Goal: Task Accomplishment & Management: Manage account settings

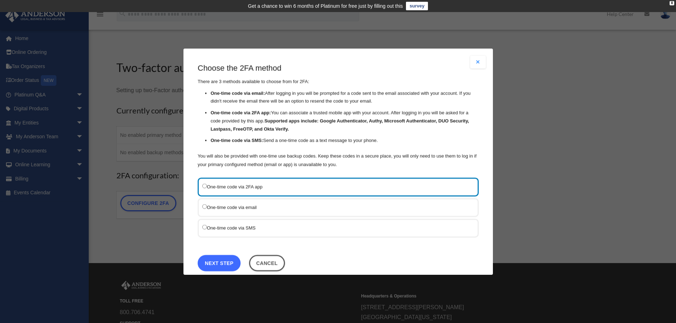
click at [225, 263] on link "Next Step" at bounding box center [219, 263] width 43 height 16
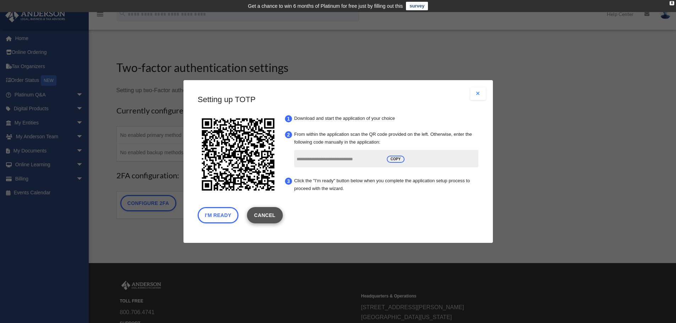
click at [275, 214] on link "Cancel" at bounding box center [265, 215] width 36 height 16
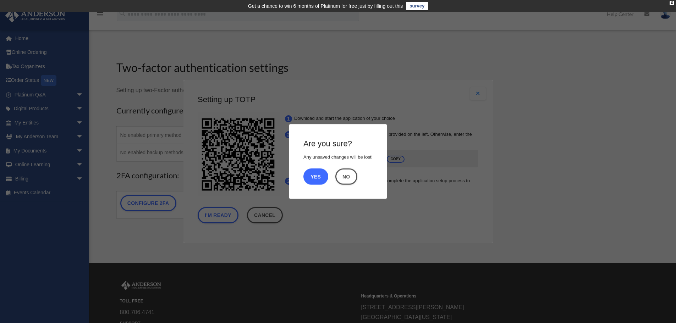
click at [318, 174] on button "Yes" at bounding box center [315, 177] width 25 height 16
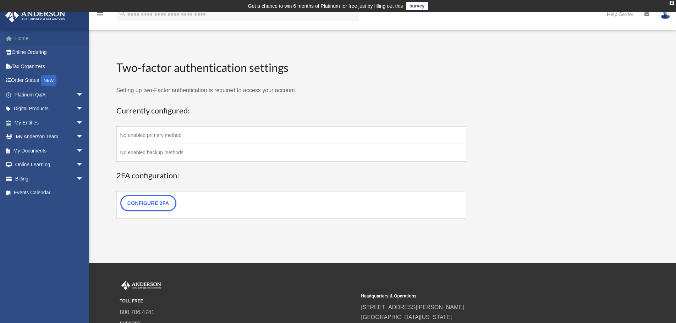
click at [20, 38] on link "Home" at bounding box center [49, 38] width 89 height 14
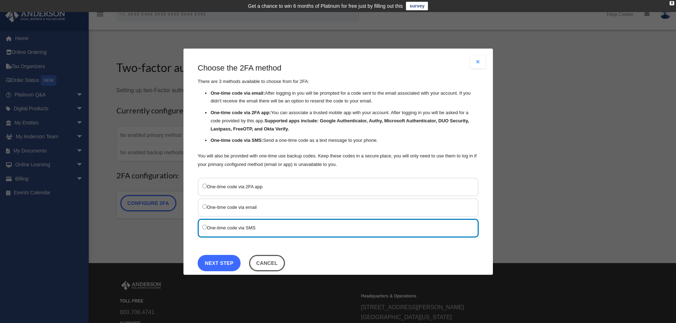
click at [221, 263] on link "Next Step" at bounding box center [219, 263] width 43 height 16
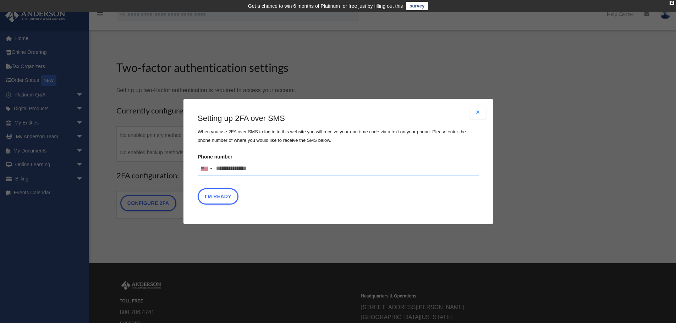
click at [258, 166] on input "Phone number United States +1 United Kingdom +44 Afghanistan (‫افغانستان‬‎) +93…" at bounding box center [338, 169] width 281 height 14
type input "**********"
click at [222, 201] on button "I'm Ready" at bounding box center [218, 196] width 41 height 16
click at [220, 196] on button "I'm Ready" at bounding box center [218, 196] width 41 height 16
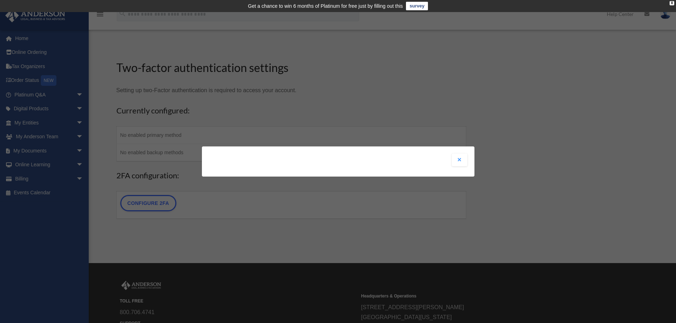
click at [458, 159] on button "Close modal" at bounding box center [460, 160] width 16 height 13
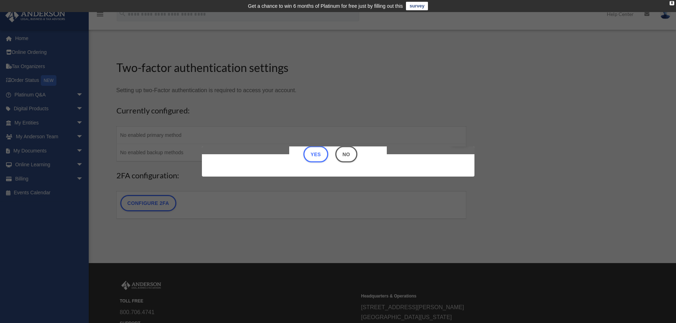
scroll to position [22, 0]
drag, startPoint x: 474, startPoint y: 160, endPoint x: 471, endPoint y: 153, distance: 7.5
click at [471, 153] on div "Are you sure? Any unsaved changes will be lost! Yes No Choose the 2FA method Th…" at bounding box center [338, 161] width 676 height 323
click at [317, 155] on button "Yes" at bounding box center [315, 154] width 25 height 16
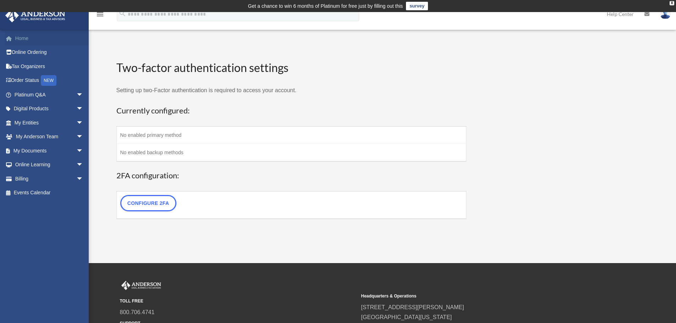
click at [20, 36] on link "Home" at bounding box center [49, 38] width 89 height 14
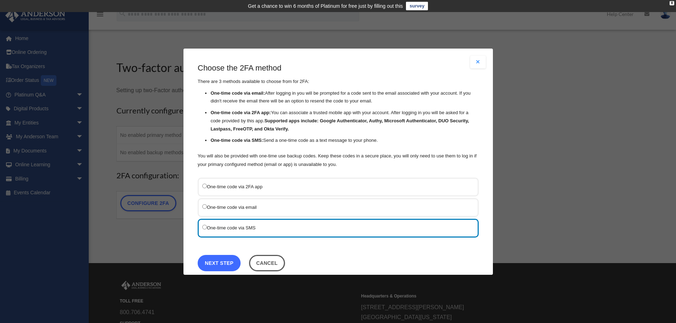
click at [215, 260] on link "Next Step" at bounding box center [219, 263] width 43 height 16
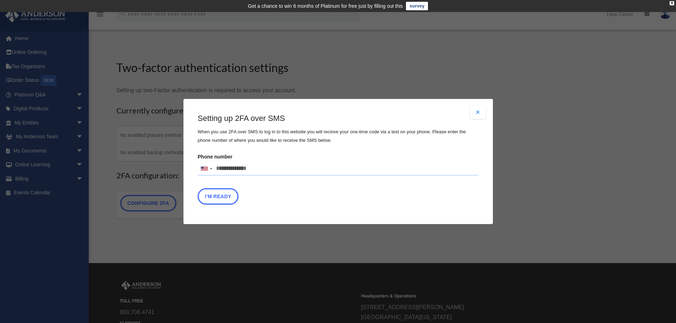
click at [260, 168] on input "Phone number United States +1 United Kingdom +44 Afghanistan (‫افغانستان‬‎) +93…" at bounding box center [338, 169] width 281 height 14
type input "**********"
click at [218, 197] on button "I'm Ready" at bounding box center [218, 196] width 41 height 16
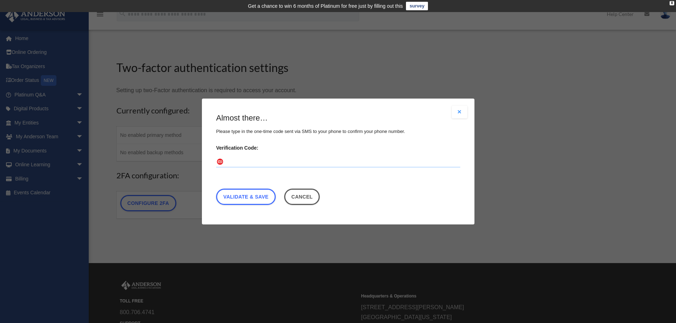
click at [233, 162] on input "Verification Code:" at bounding box center [338, 161] width 244 height 11
type input "******"
click at [243, 196] on link "Validate & Save" at bounding box center [246, 197] width 60 height 16
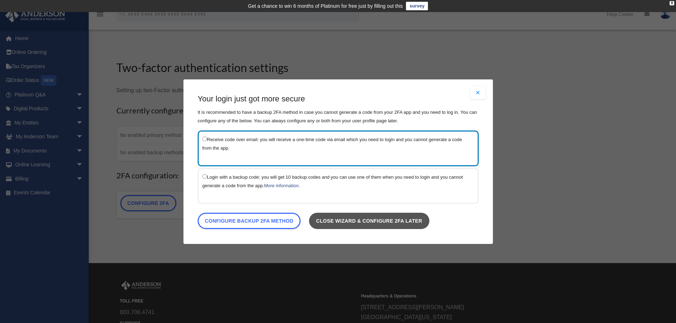
click at [349, 223] on link "Close wizard & configure 2FA later" at bounding box center [369, 221] width 120 height 16
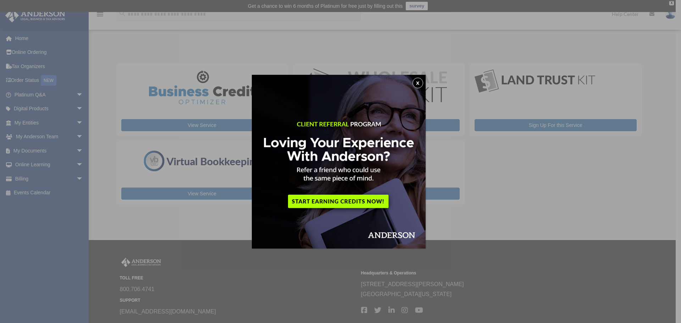
click at [420, 81] on button "x" at bounding box center [418, 83] width 11 height 11
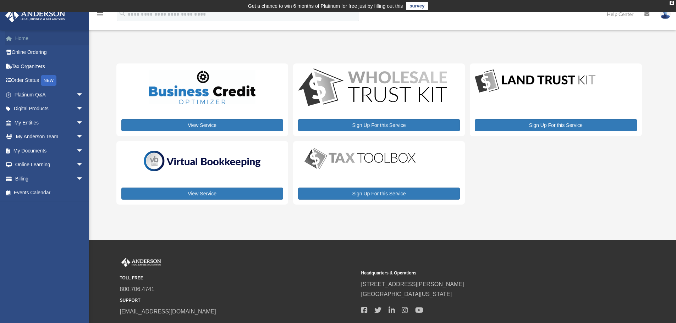
click at [24, 39] on link "Home" at bounding box center [49, 38] width 89 height 14
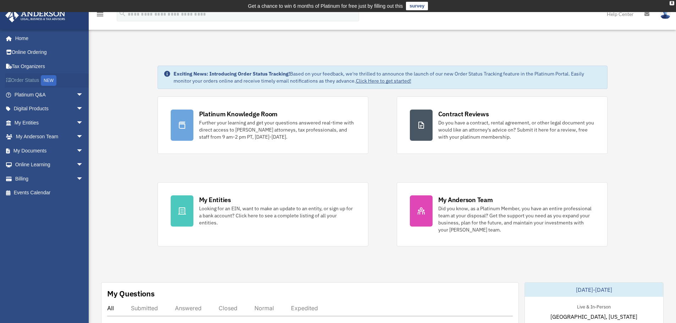
click at [32, 78] on link "Order Status NEW" at bounding box center [49, 80] width 89 height 15
